Goal: Information Seeking & Learning: Learn about a topic

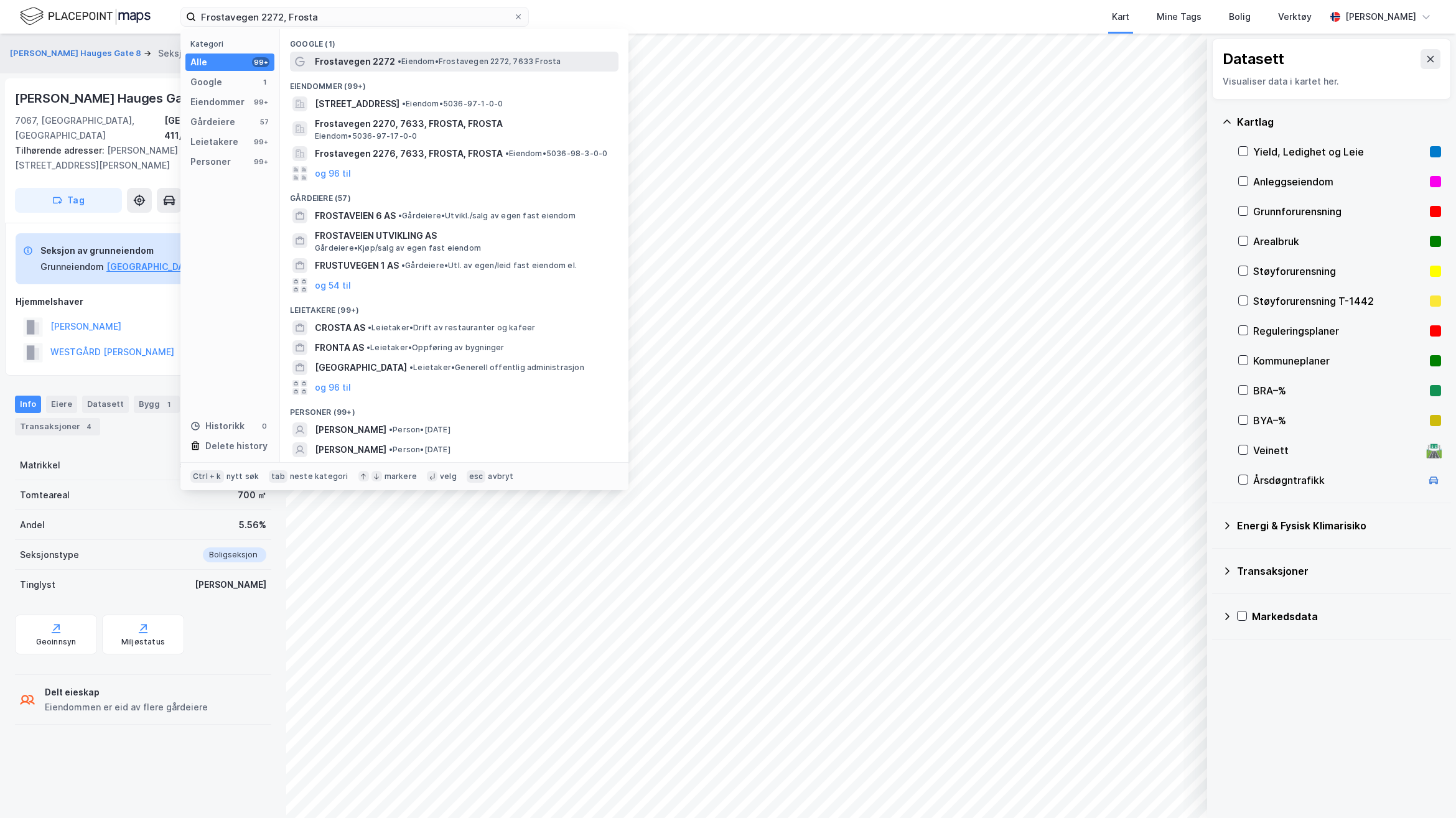
type input "Frostavegen 2272, Frosta"
click at [398, 64] on span "•" at bounding box center [400, 61] width 4 height 9
